Goal: Task Accomplishment & Management: Complete application form

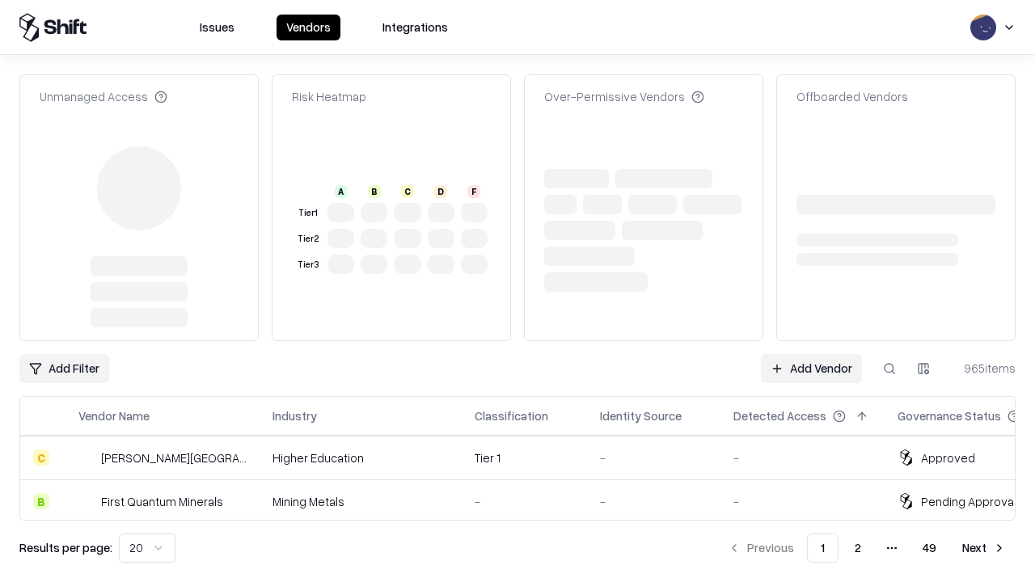
click at [811, 354] on link "Add Vendor" at bounding box center [811, 368] width 101 height 29
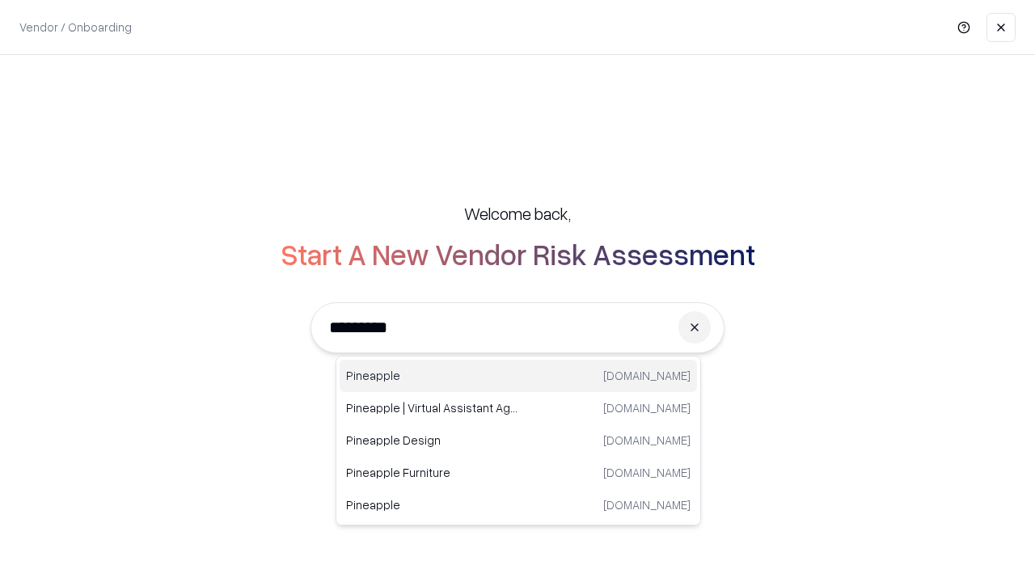
click at [518, 376] on div "Pineapple [DOMAIN_NAME]" at bounding box center [518, 376] width 357 height 32
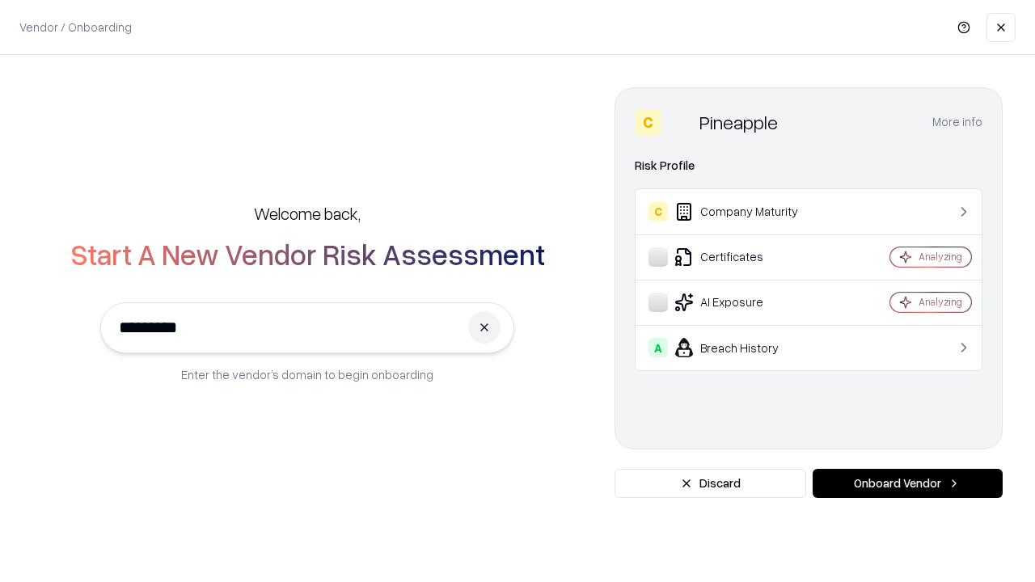
type input "*********"
click at [907, 483] on button "Onboard Vendor" at bounding box center [907, 483] width 190 height 29
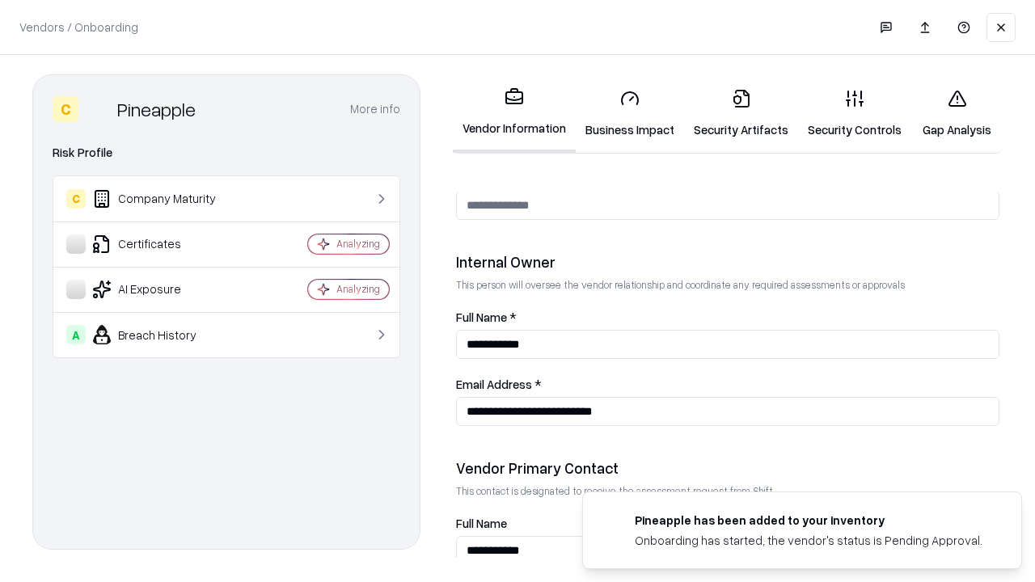
scroll to position [837, 0]
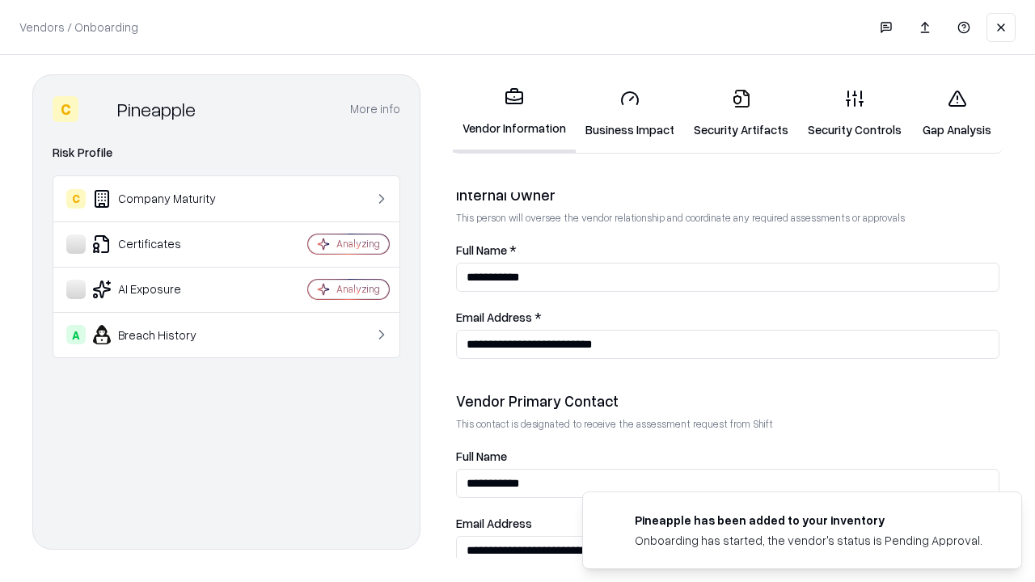
click at [740, 113] on link "Security Artifacts" at bounding box center [741, 113] width 114 height 75
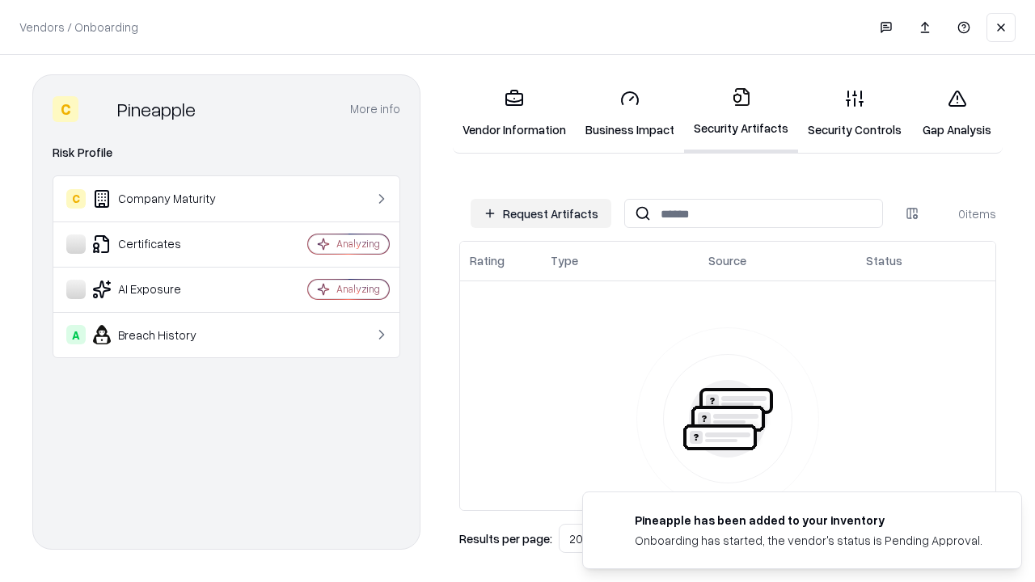
click at [541, 213] on button "Request Artifacts" at bounding box center [540, 213] width 141 height 29
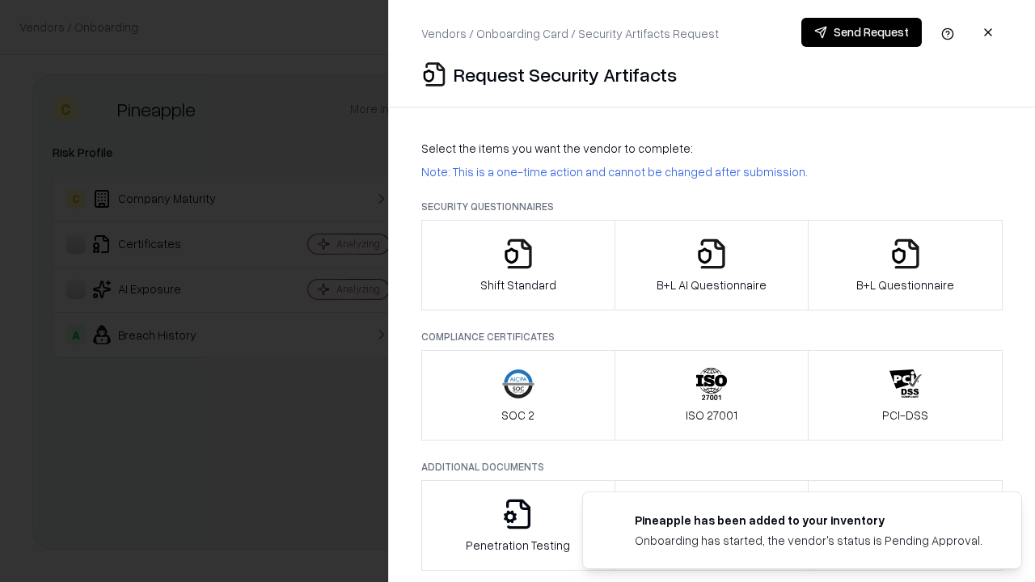
click at [905, 265] on icon "button" at bounding box center [905, 254] width 32 height 32
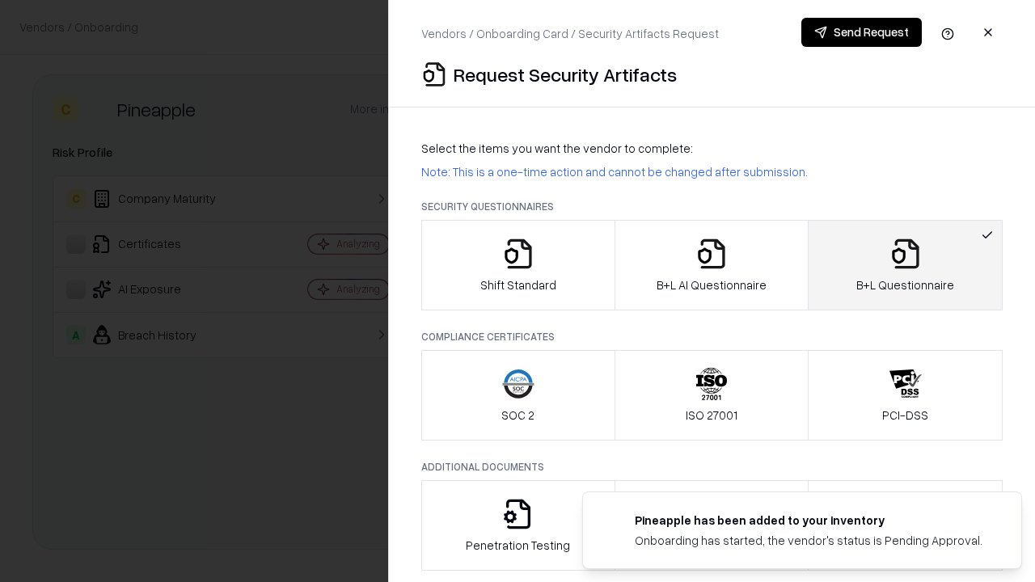
click at [711, 265] on icon "button" at bounding box center [711, 254] width 32 height 32
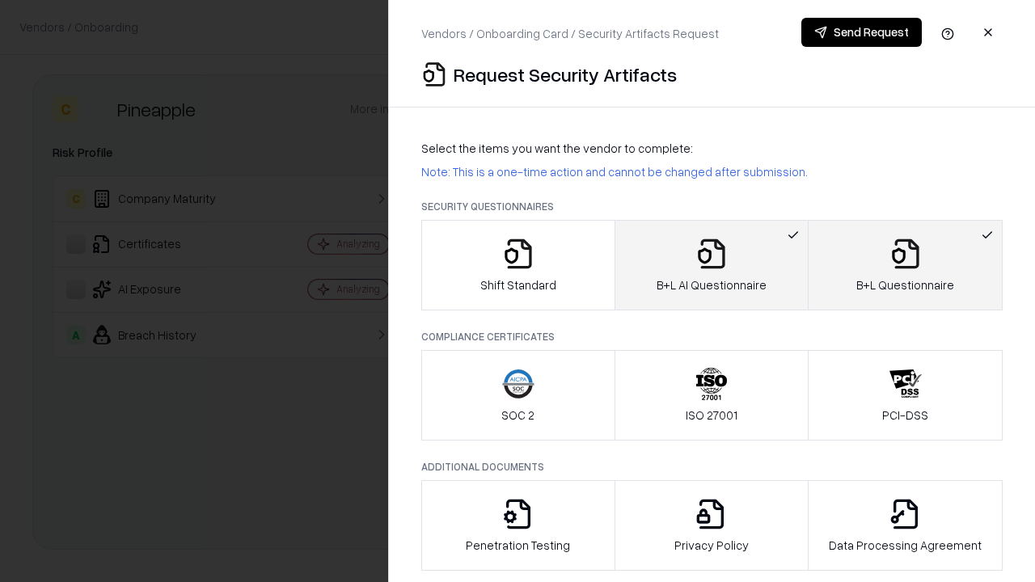
click at [861, 32] on button "Send Request" at bounding box center [861, 32] width 120 height 29
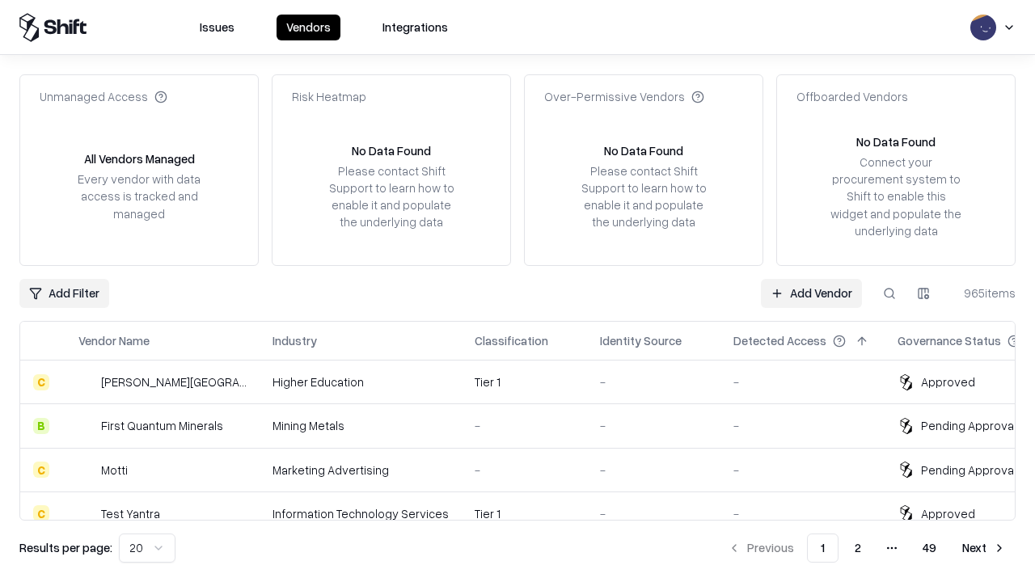
click at [811, 293] on link "Add Vendor" at bounding box center [811, 293] width 101 height 29
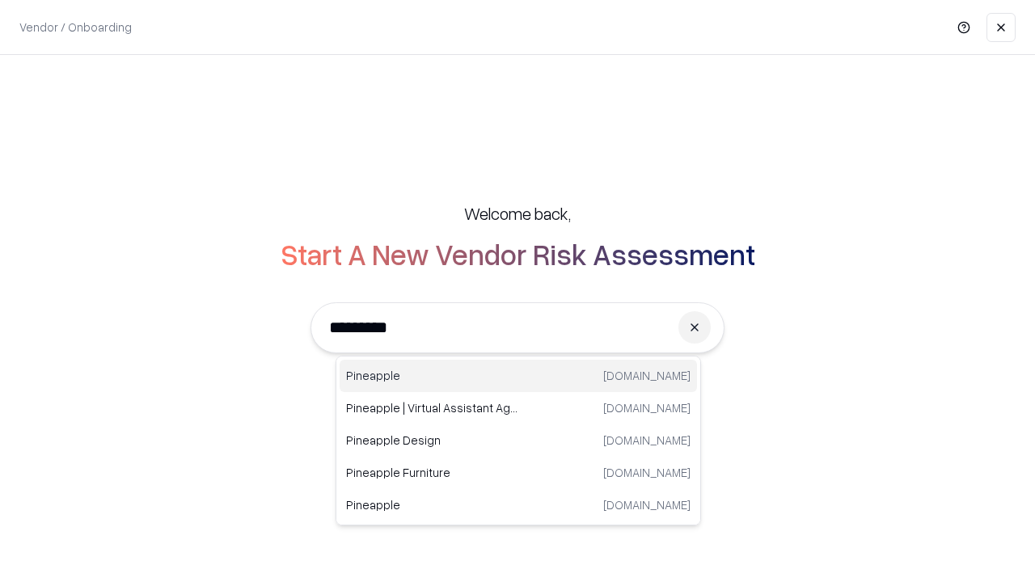
click at [518, 376] on div "Pineapple [DOMAIN_NAME]" at bounding box center [518, 376] width 357 height 32
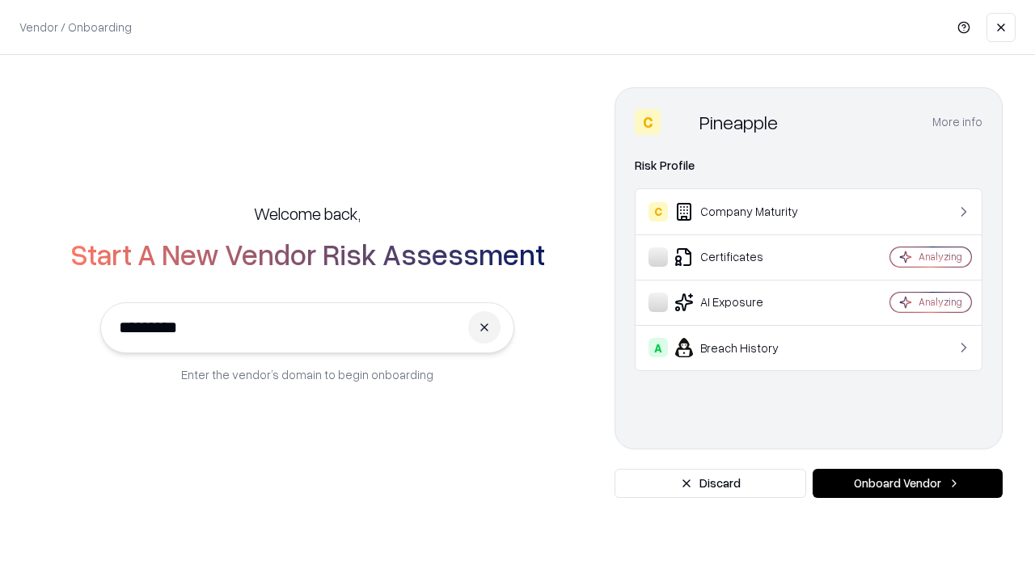
type input "*********"
click at [907, 483] on button "Onboard Vendor" at bounding box center [907, 483] width 190 height 29
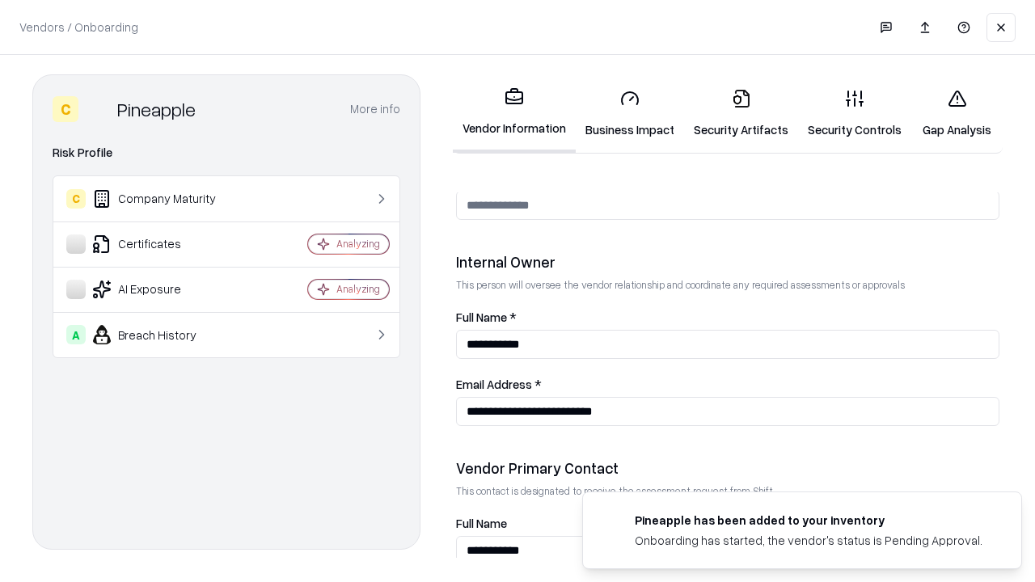
scroll to position [837, 0]
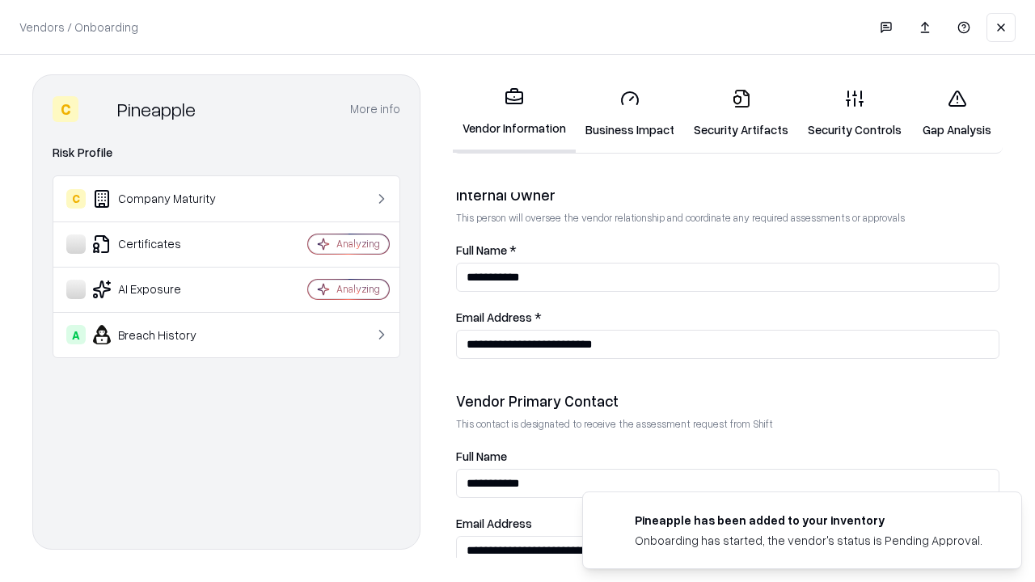
click at [956, 113] on link "Gap Analysis" at bounding box center [956, 113] width 91 height 75
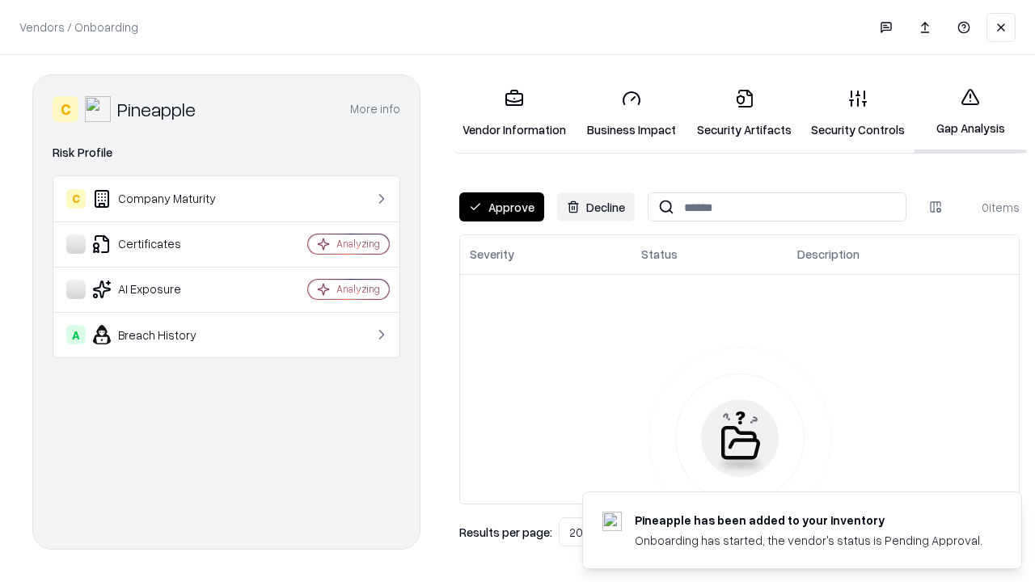
click at [501, 207] on button "Approve" at bounding box center [501, 206] width 85 height 29
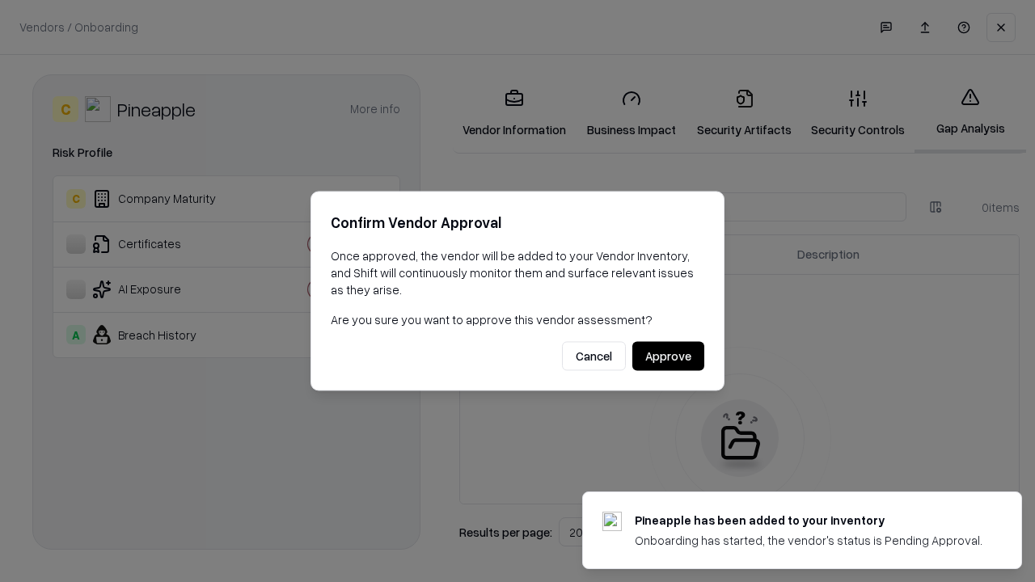
click at [668, 356] on button "Approve" at bounding box center [668, 356] width 72 height 29
